Goal: Register for event/course

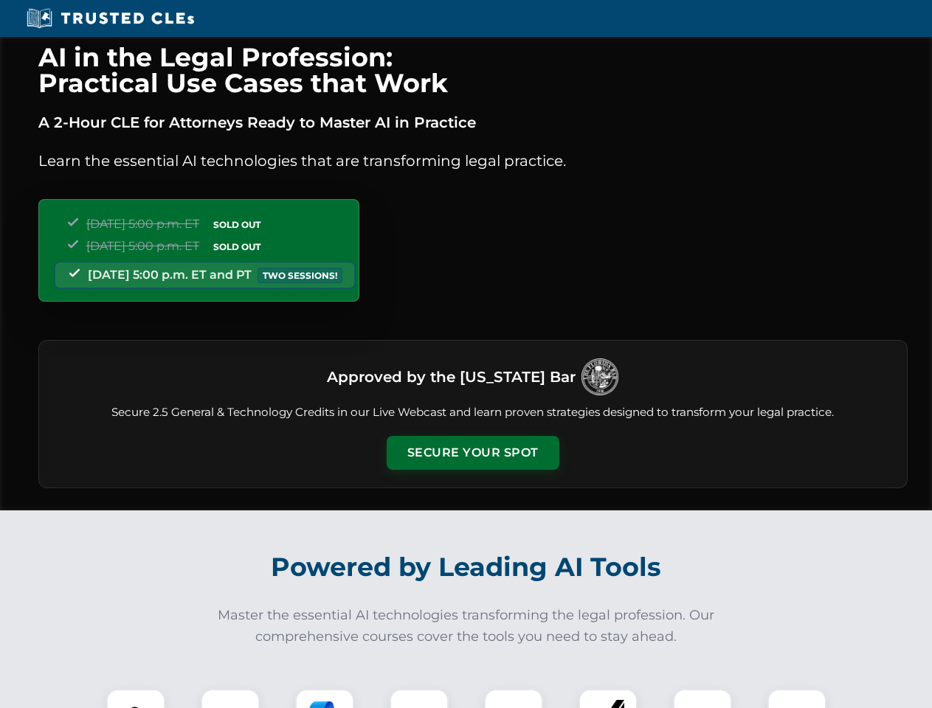
click at [472, 453] on button "Secure Your Spot" at bounding box center [473, 453] width 173 height 34
click at [136, 699] on img at bounding box center [135, 718] width 43 height 43
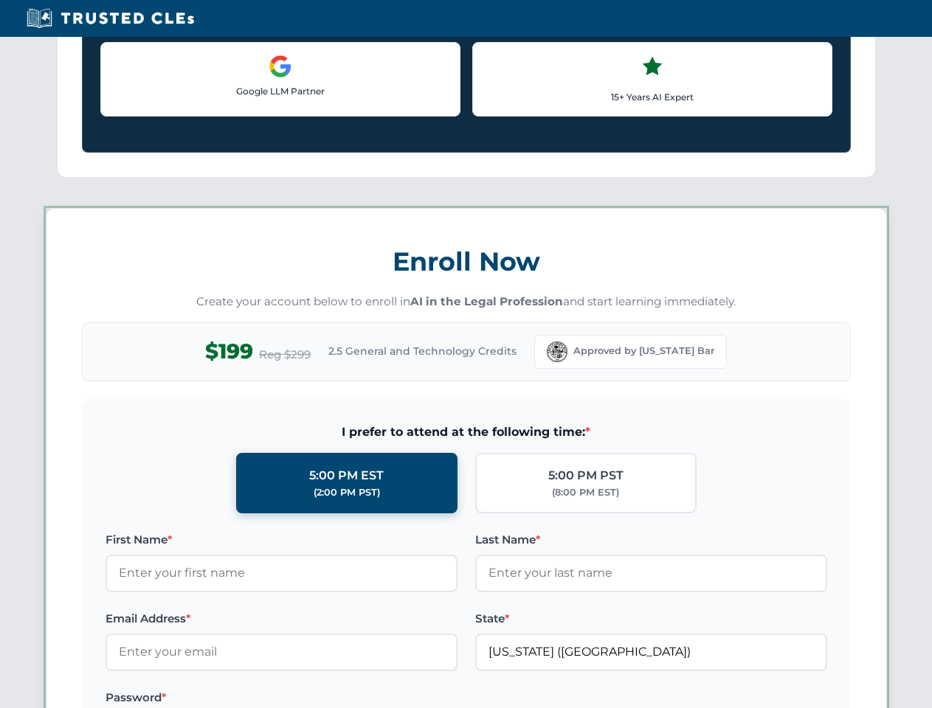
click at [325, 699] on label "Password *" at bounding box center [282, 698] width 352 height 18
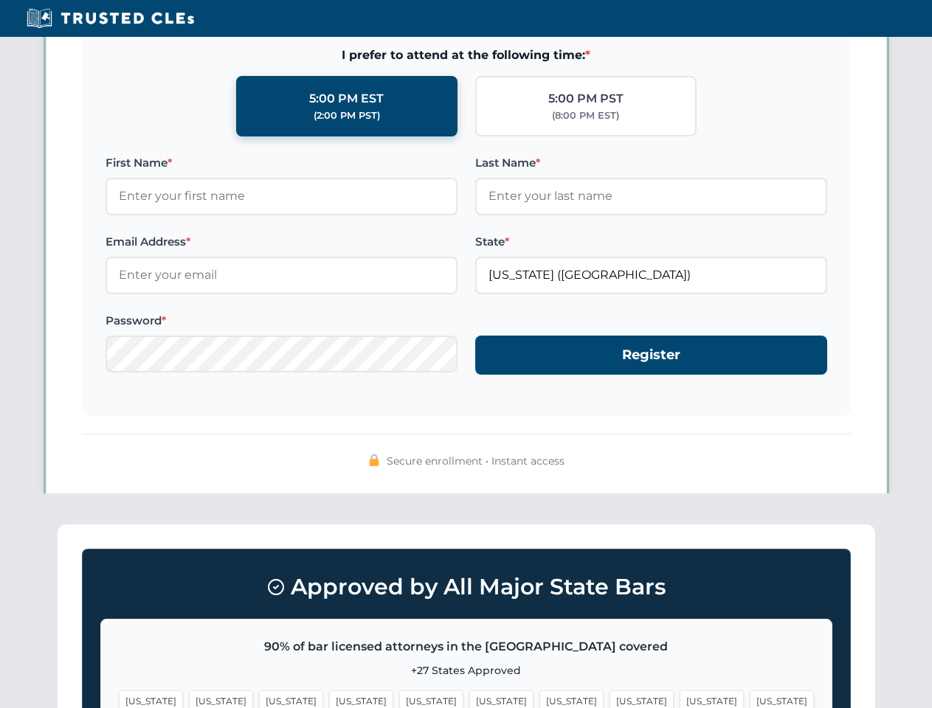
click at [680, 699] on span "[US_STATE]" at bounding box center [712, 701] width 64 height 21
